Goal: Task Accomplishment & Management: Manage account settings

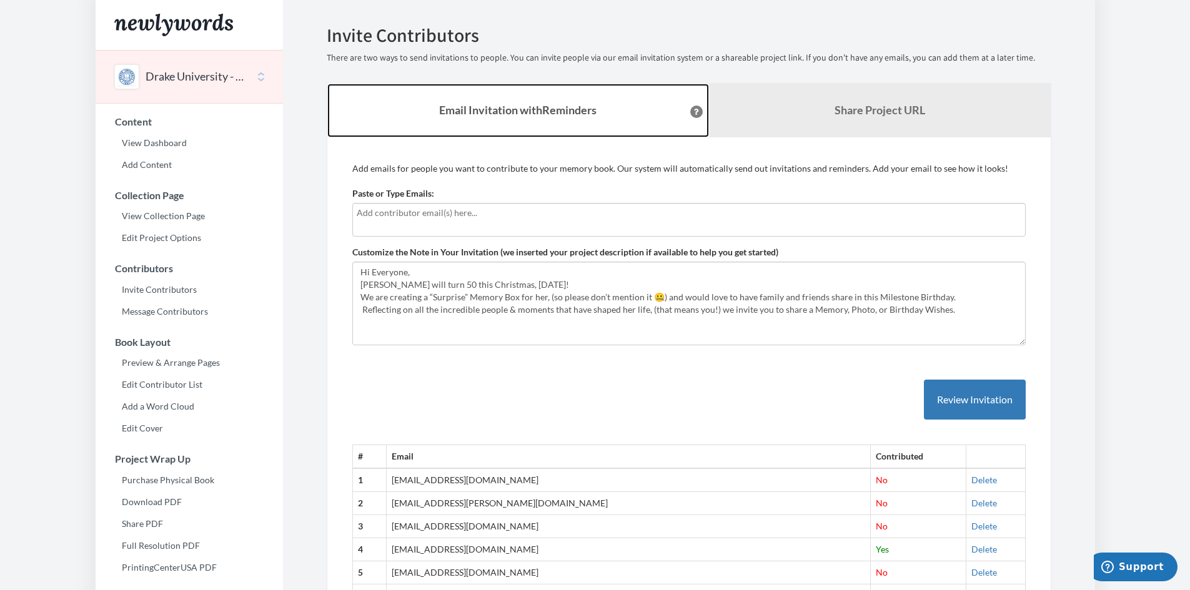
click at [374, 118] on link "Email Invitation with Reminders" at bounding box center [518, 111] width 382 height 54
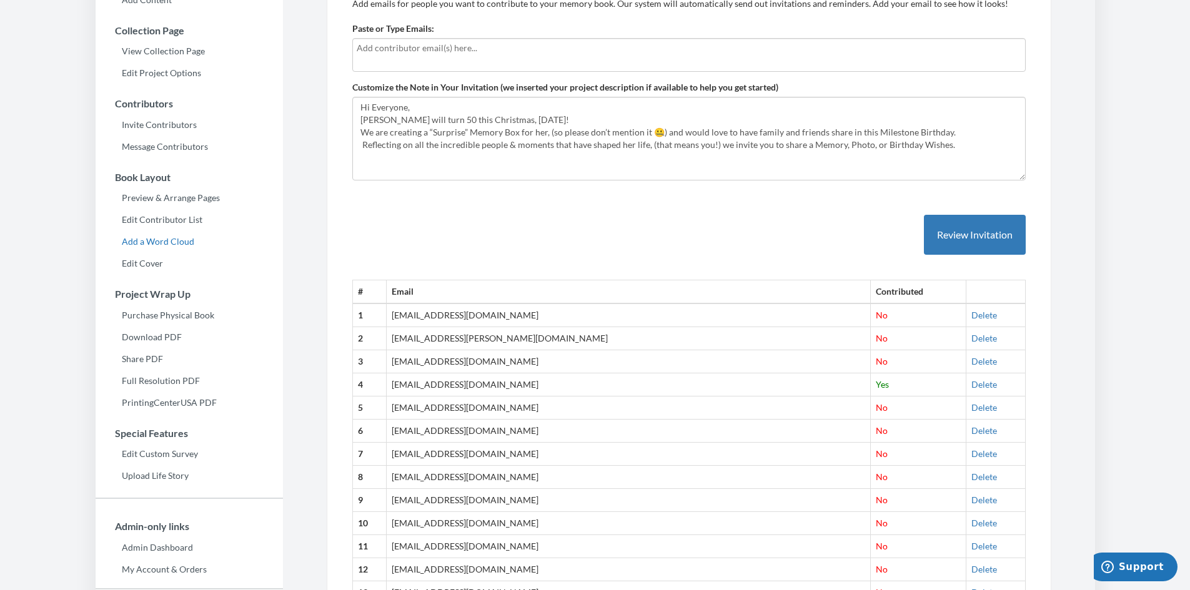
scroll to position [31, 0]
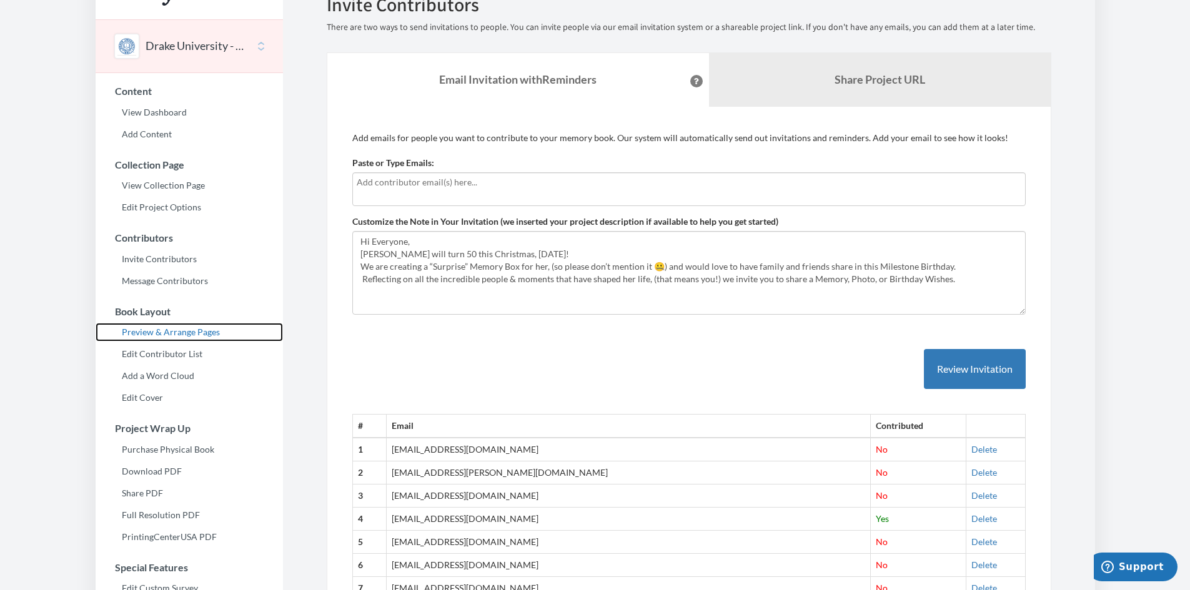
click at [192, 334] on link "Preview & Arrange Pages" at bounding box center [189, 332] width 187 height 19
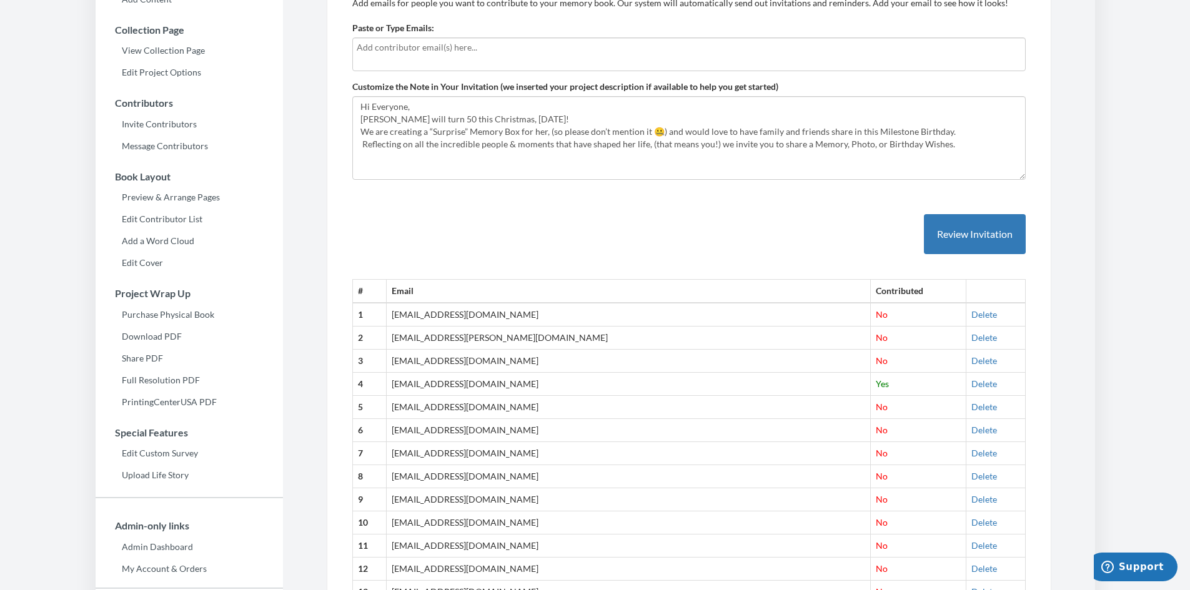
scroll to position [187, 0]
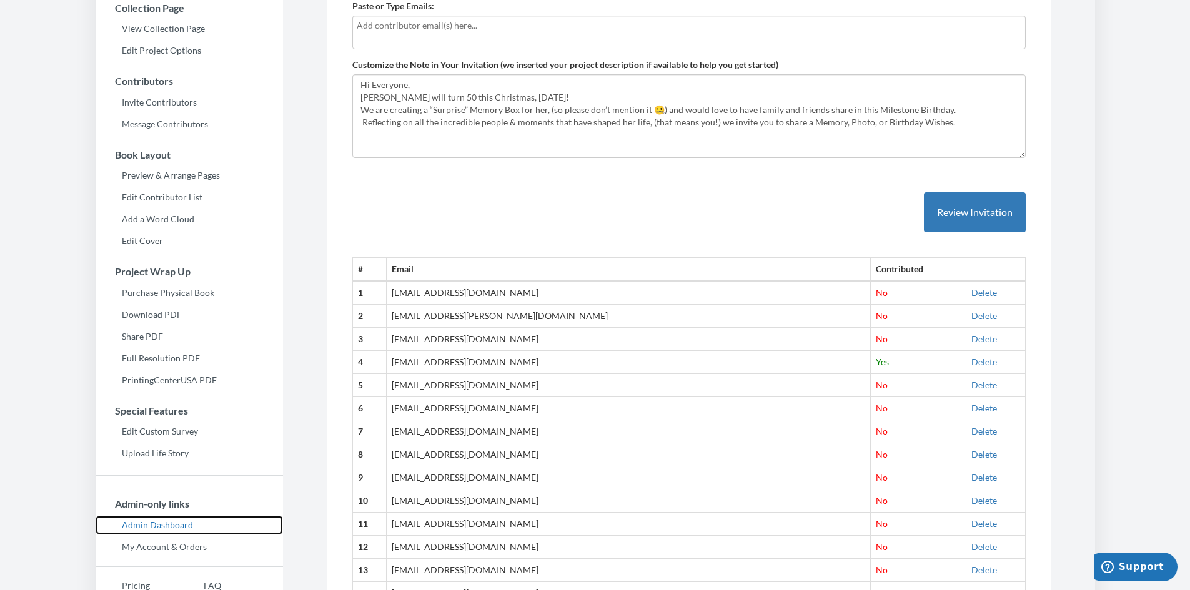
click at [149, 525] on link "Admin Dashboard" at bounding box center [189, 525] width 187 height 19
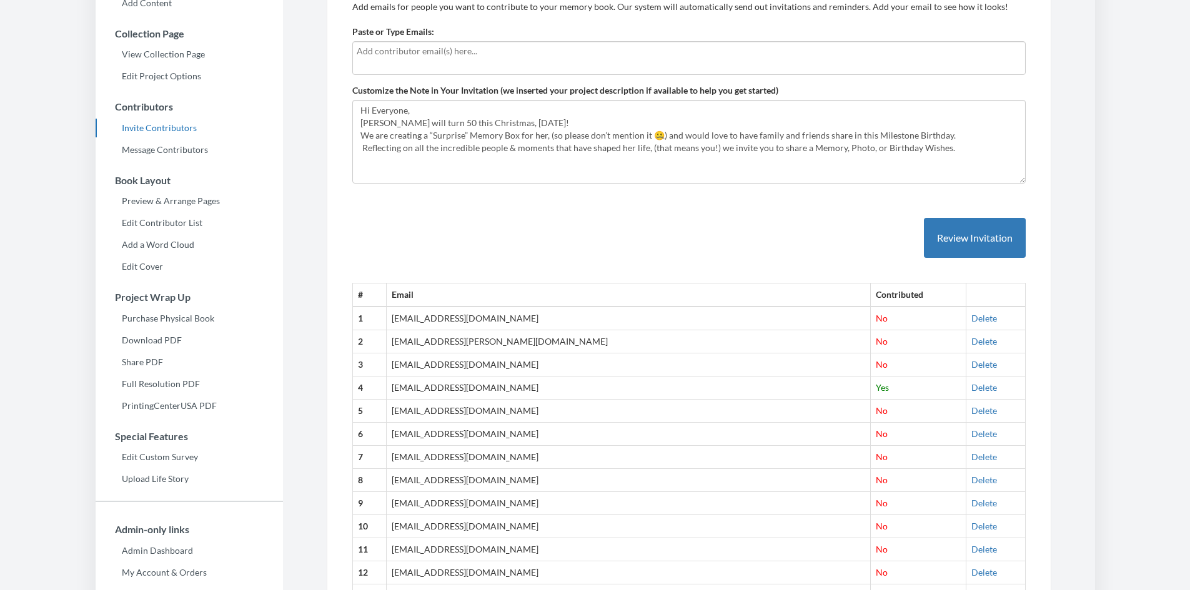
scroll to position [250, 0]
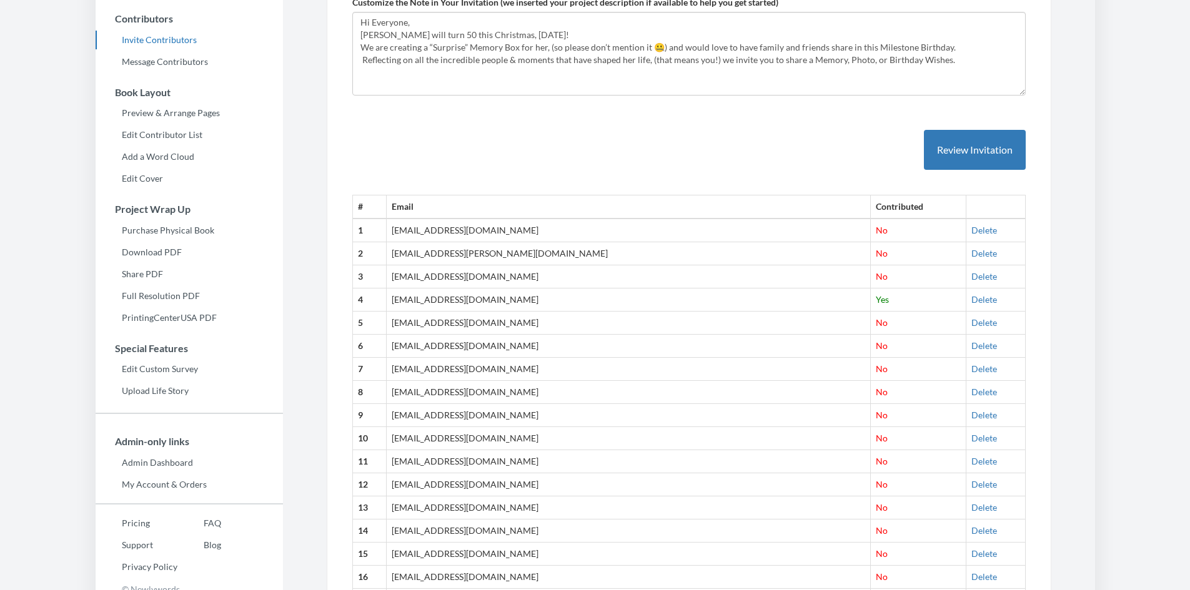
click at [540, 301] on td "[EMAIL_ADDRESS][DOMAIN_NAME]" at bounding box center [628, 300] width 485 height 23
click at [538, 301] on td "[EMAIL_ADDRESS][DOMAIN_NAME]" at bounding box center [628, 300] width 485 height 23
copy tr "[EMAIL_ADDRESS][DOMAIN_NAME]"
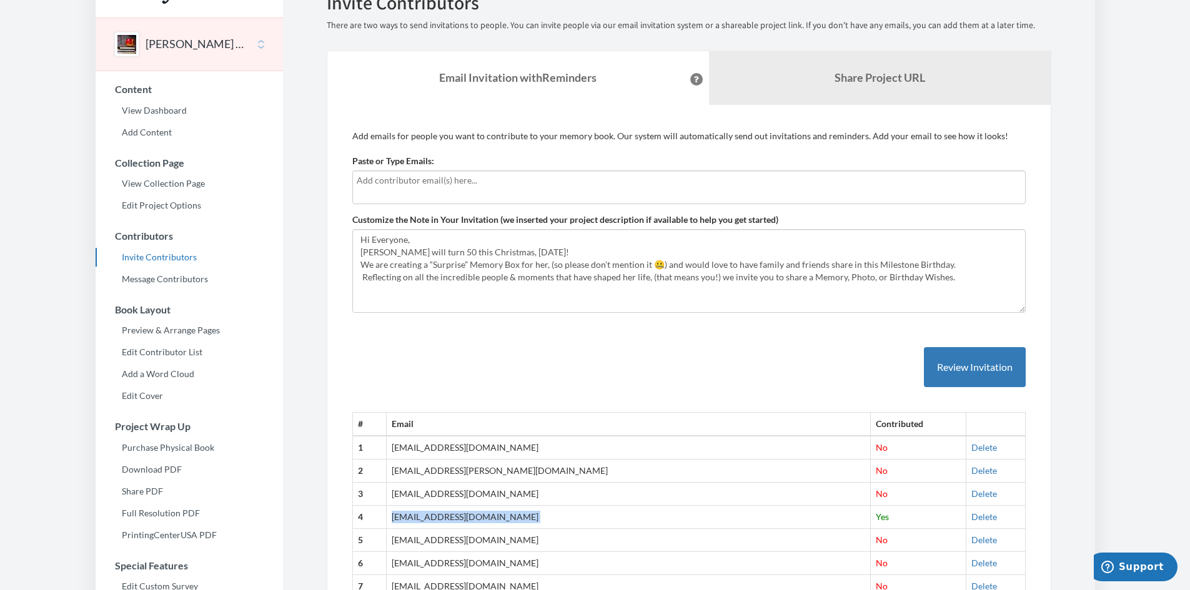
scroll to position [62, 0]
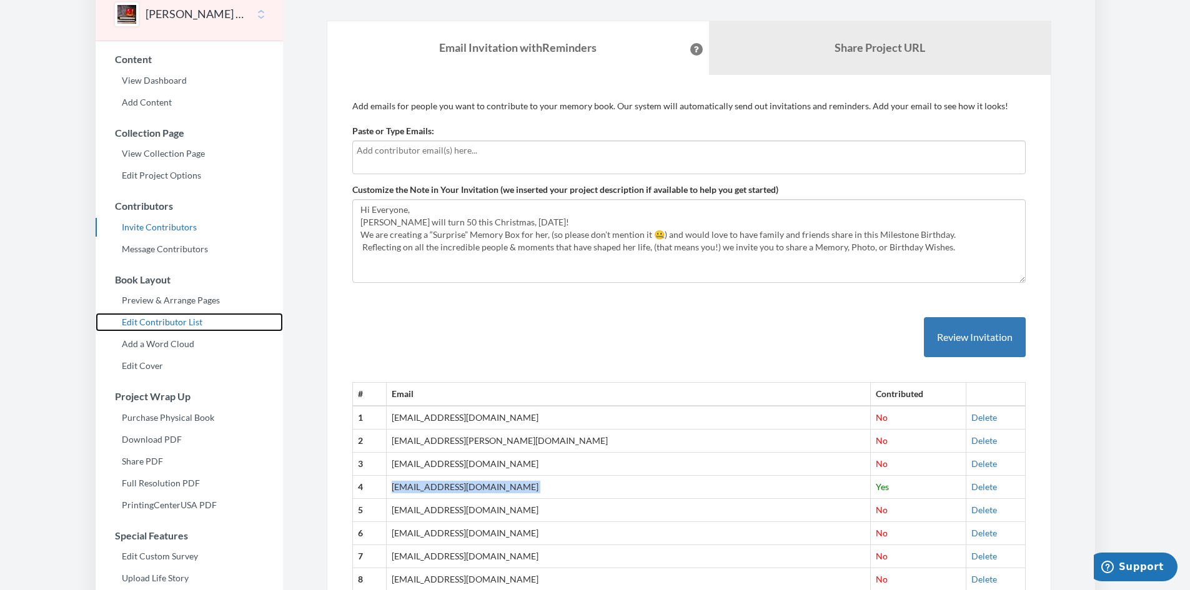
click at [186, 321] on link "Edit Contributor List" at bounding box center [189, 322] width 187 height 19
